Goal: Use online tool/utility: Utilize a website feature to perform a specific function

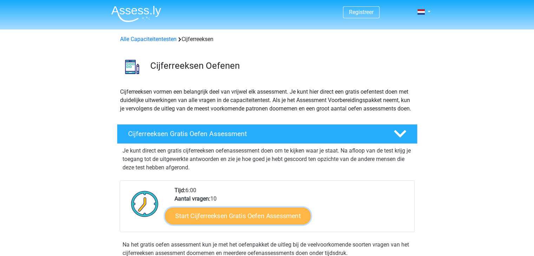
click at [223, 221] on link "Start Cijferreeksen Gratis Oefen Assessment" at bounding box center [238, 215] width 146 height 17
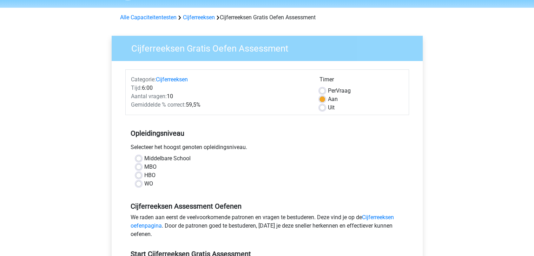
scroll to position [22, 0]
click at [144, 175] on label "HBO" at bounding box center [149, 175] width 11 height 8
click at [139, 175] on input "HBO" at bounding box center [139, 174] width 6 height 7
radio input "true"
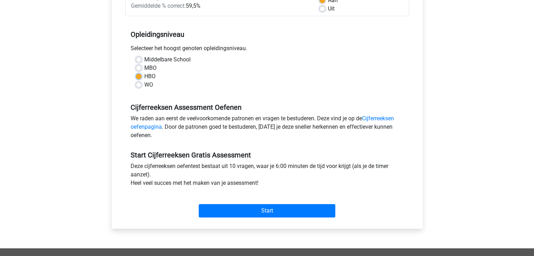
scroll to position [130, 0]
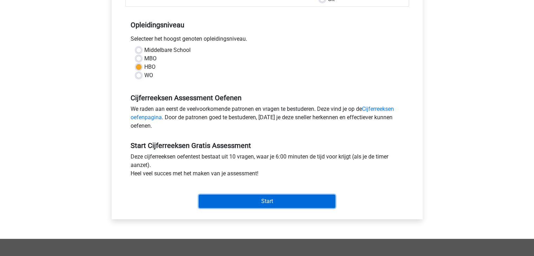
click at [241, 202] on input "Start" at bounding box center [267, 201] width 137 height 13
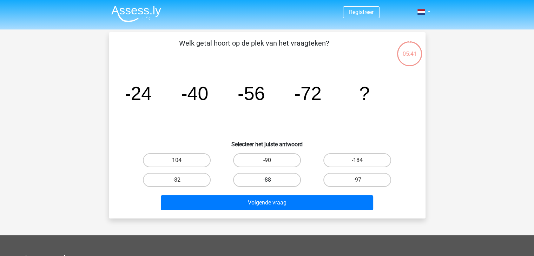
click at [291, 175] on label "-88" at bounding box center [267, 180] width 68 height 14
click at [271, 180] on input "-88" at bounding box center [269, 182] width 5 height 5
radio input "true"
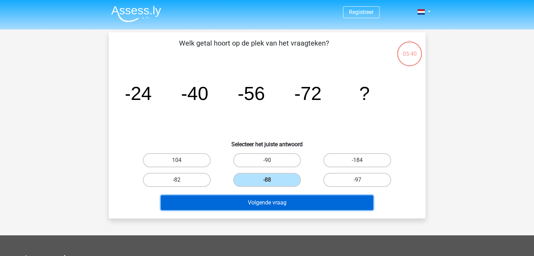
click at [285, 202] on button "Volgende vraag" at bounding box center [267, 203] width 212 height 15
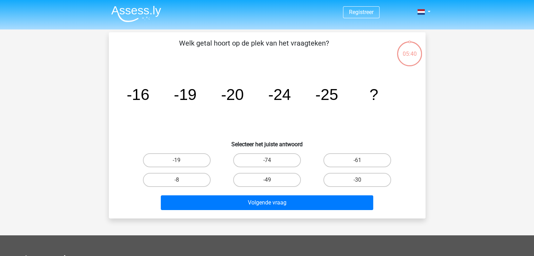
scroll to position [32, 0]
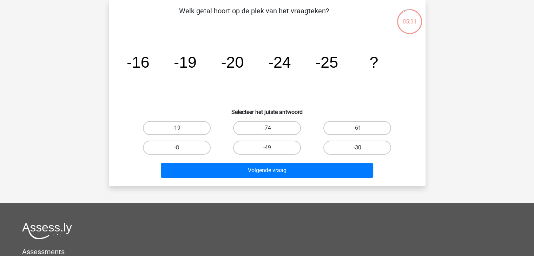
click at [342, 146] on label "-30" at bounding box center [357, 148] width 68 height 14
click at [357, 148] on input "-30" at bounding box center [359, 150] width 5 height 5
radio input "true"
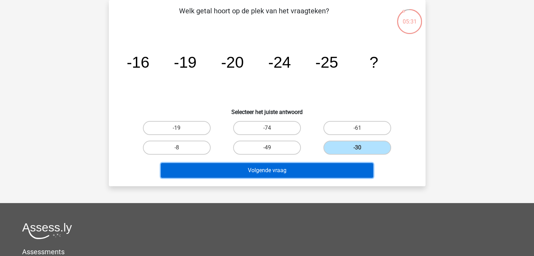
click at [333, 164] on button "Volgende vraag" at bounding box center [267, 170] width 212 height 15
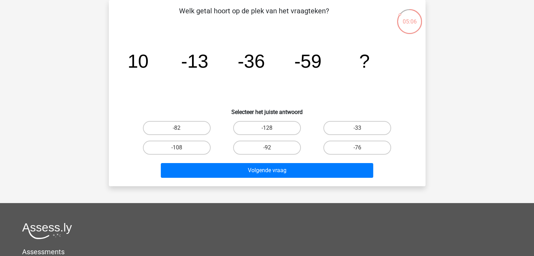
click at [268, 150] on input "-92" at bounding box center [269, 150] width 5 height 5
radio input "true"
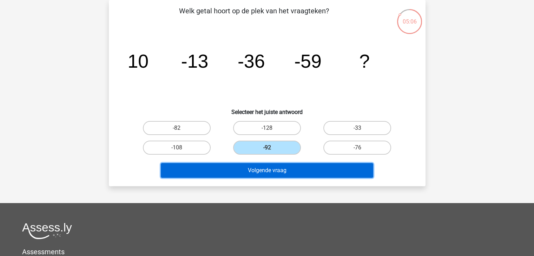
click at [269, 173] on button "Volgende vraag" at bounding box center [267, 170] width 212 height 15
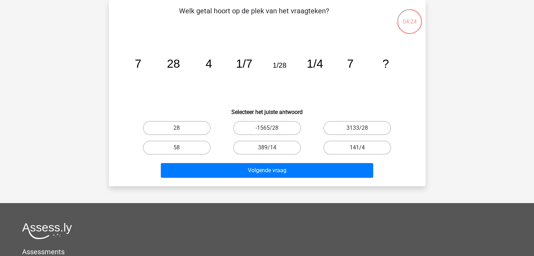
click at [349, 149] on label "141/4" at bounding box center [357, 148] width 68 height 14
click at [357, 149] on input "141/4" at bounding box center [359, 150] width 5 height 5
radio input "true"
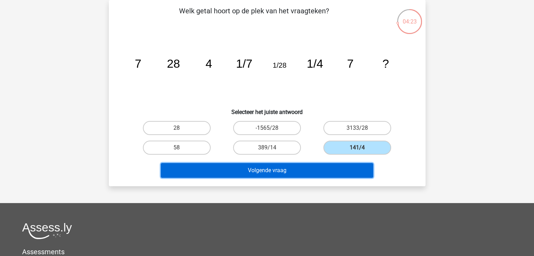
click at [342, 164] on button "Volgende vraag" at bounding box center [267, 170] width 212 height 15
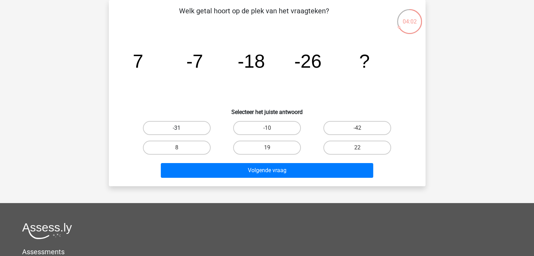
click at [187, 127] on label "-31" at bounding box center [177, 128] width 68 height 14
click at [181, 128] on input "-31" at bounding box center [179, 130] width 5 height 5
radio input "true"
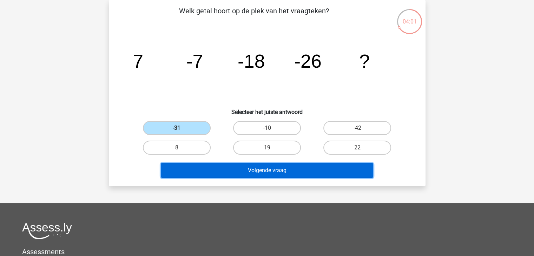
click at [241, 167] on button "Volgende vraag" at bounding box center [267, 170] width 212 height 15
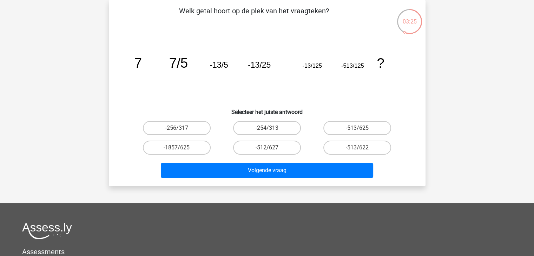
click at [359, 130] on input "-513/625" at bounding box center [359, 130] width 5 height 5
radio input "true"
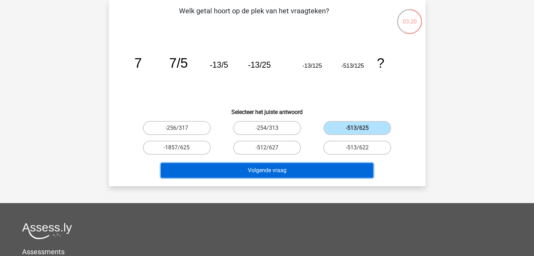
click at [344, 166] on button "Volgende vraag" at bounding box center [267, 170] width 212 height 15
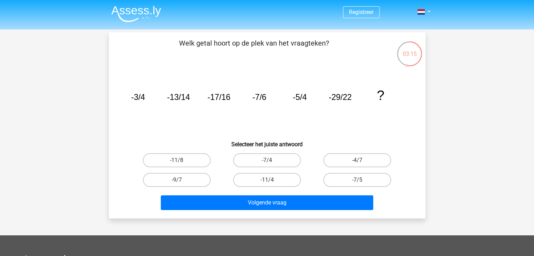
scroll to position [0, 0]
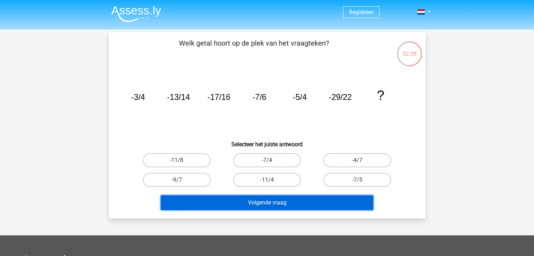
click at [291, 200] on button "Volgende vraag" at bounding box center [267, 203] width 212 height 15
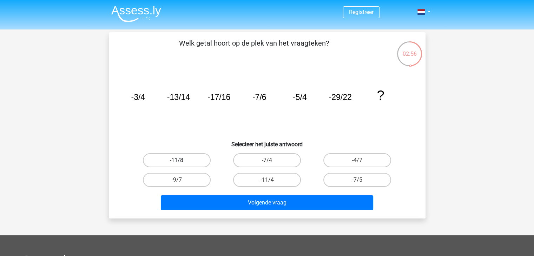
click at [196, 166] on label "-11/8" at bounding box center [177, 160] width 68 height 14
click at [181, 165] on input "-11/8" at bounding box center [179, 162] width 5 height 5
radio input "true"
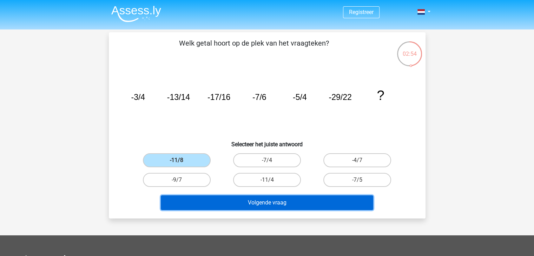
click at [216, 199] on button "Volgende vraag" at bounding box center [267, 203] width 212 height 15
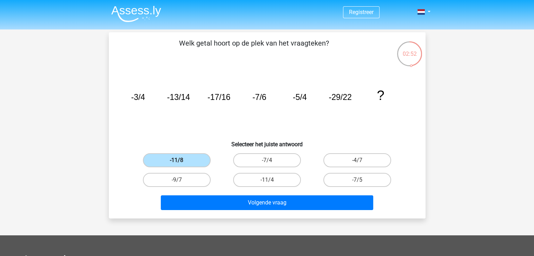
click at [189, 164] on label "-11/8" at bounding box center [177, 160] width 68 height 14
click at [181, 164] on input "-11/8" at bounding box center [179, 162] width 5 height 5
click at [189, 164] on label "-11/8" at bounding box center [177, 160] width 68 height 14
click at [181, 164] on input "-11/8" at bounding box center [179, 162] width 5 height 5
click at [244, 163] on label "-7/4" at bounding box center [267, 160] width 68 height 14
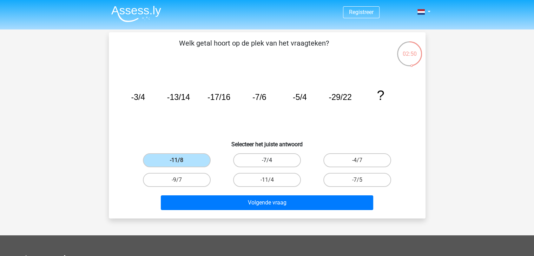
click at [267, 163] on input "-7/4" at bounding box center [269, 162] width 5 height 5
radio input "true"
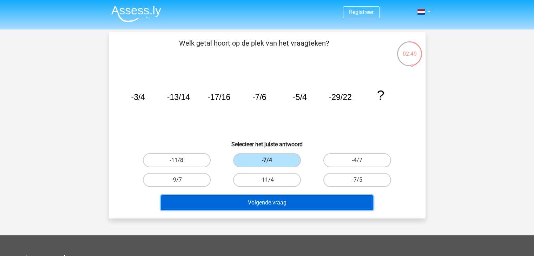
click at [256, 205] on button "Volgende vraag" at bounding box center [267, 203] width 212 height 15
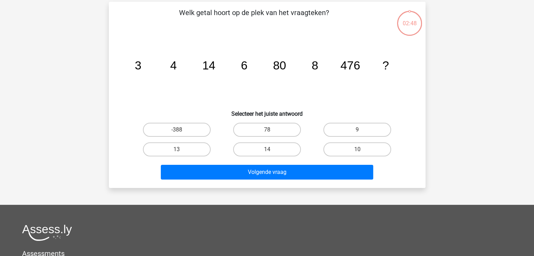
scroll to position [32, 0]
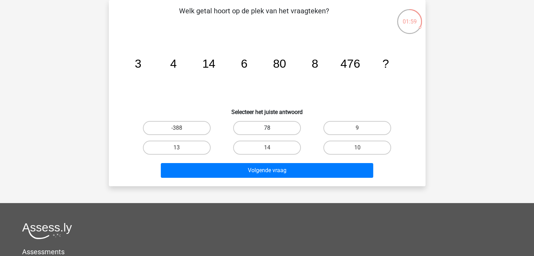
click at [277, 130] on label "78" at bounding box center [267, 128] width 68 height 14
click at [271, 130] on input "78" at bounding box center [269, 130] width 5 height 5
radio input "true"
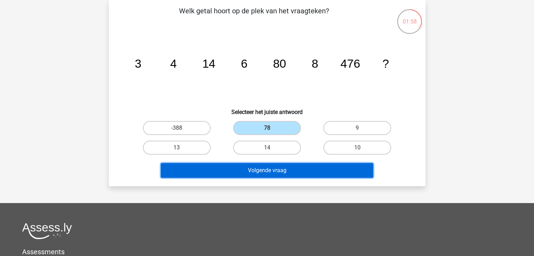
click at [277, 169] on button "Volgende vraag" at bounding box center [267, 170] width 212 height 15
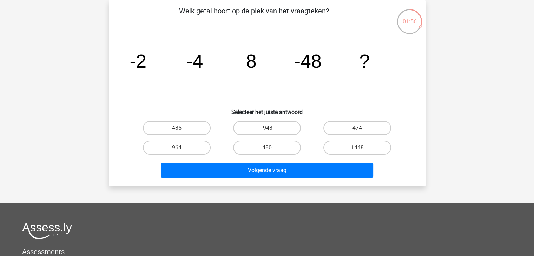
scroll to position [0, 0]
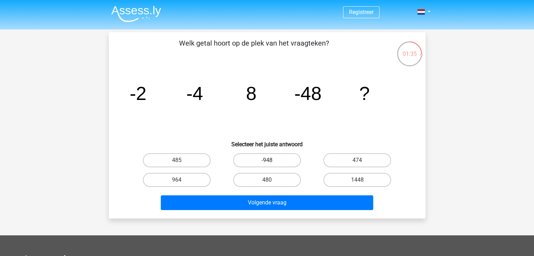
click at [279, 163] on label "-948" at bounding box center [267, 160] width 68 height 14
click at [271, 163] on input "-948" at bounding box center [269, 162] width 5 height 5
radio input "true"
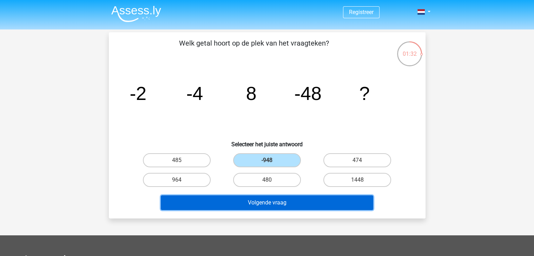
click at [324, 201] on button "Volgende vraag" at bounding box center [267, 203] width 212 height 15
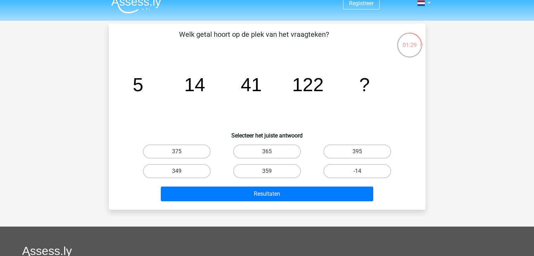
scroll to position [8, 0]
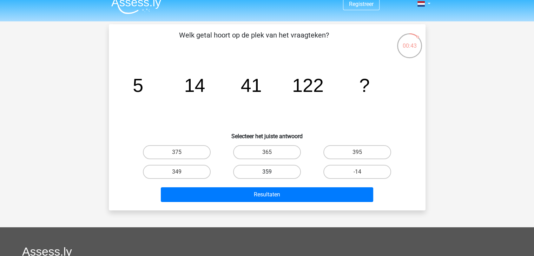
click at [284, 170] on label "359" at bounding box center [267, 172] width 68 height 14
click at [271, 172] on input "359" at bounding box center [269, 174] width 5 height 5
radio input "true"
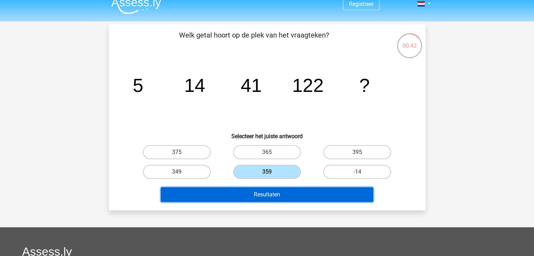
click at [286, 191] on button "Resultaten" at bounding box center [267, 194] width 212 height 15
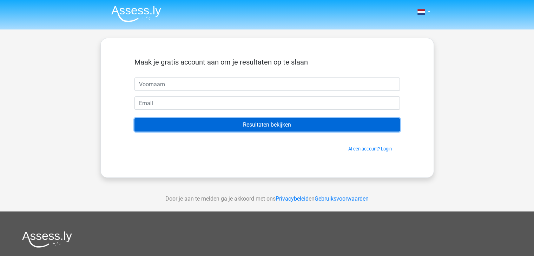
click at [239, 123] on input "Resultaten bekijken" at bounding box center [266, 124] width 265 height 13
